Goal: Task Accomplishment & Management: Manage account settings

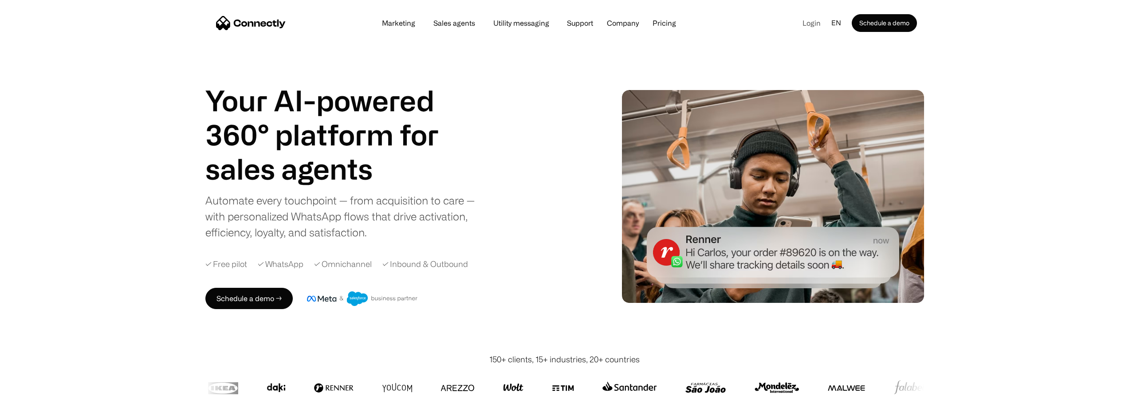
click at [821, 20] on link "Login" at bounding box center [811, 22] width 32 height 13
click at [814, 22] on link "Login" at bounding box center [811, 22] width 32 height 13
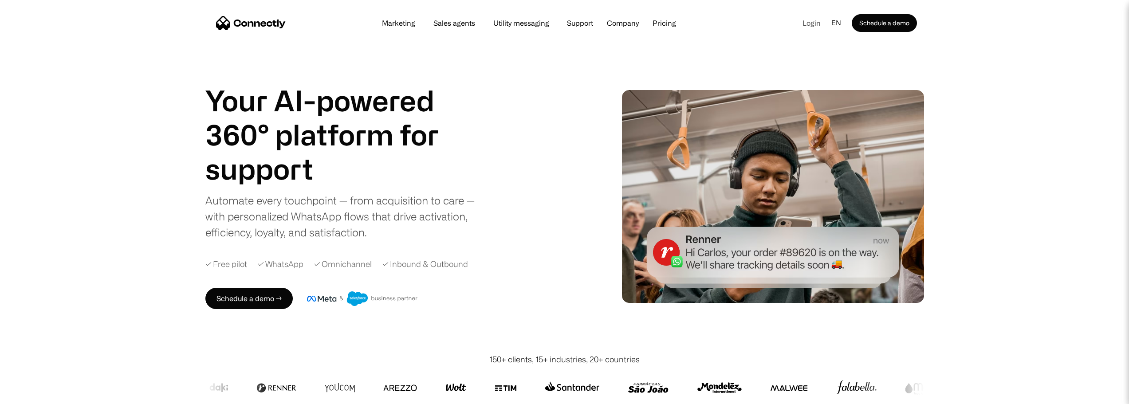
click at [817, 20] on link "Login" at bounding box center [811, 22] width 32 height 13
